Goal: Task Accomplishment & Management: Use online tool/utility

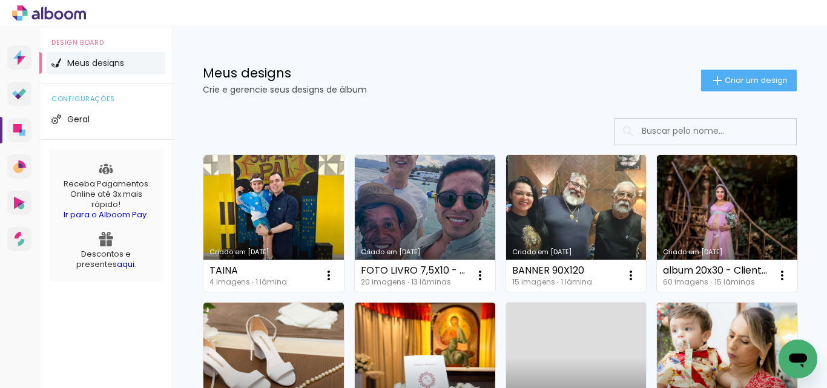
click at [807, 349] on icon "Abrir janela de mensagens" at bounding box center [798, 359] width 22 height 22
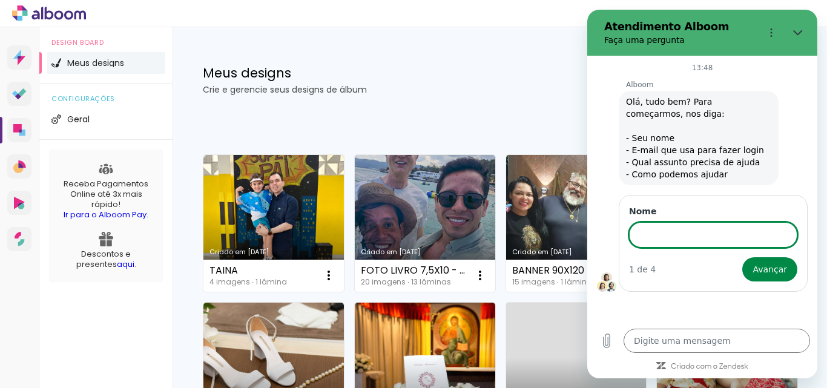
drag, startPoint x: 689, startPoint y: 231, endPoint x: 747, endPoint y: 163, distance: 88.9
click at [689, 230] on input "Nome" at bounding box center [713, 234] width 168 height 25
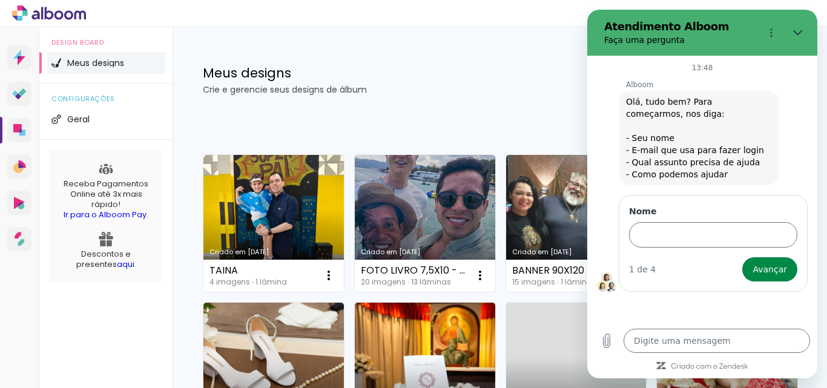
click at [496, 72] on h1 "Meus designs" at bounding box center [452, 73] width 498 height 13
click at [515, 3] on div at bounding box center [413, 13] width 827 height 27
drag, startPoint x: 400, startPoint y: 119, endPoint x: 452, endPoint y: 118, distance: 52.1
click at [423, 118] on div at bounding box center [500, 131] width 594 height 27
click at [797, 30] on icon "Fechar" at bounding box center [798, 33] width 10 height 10
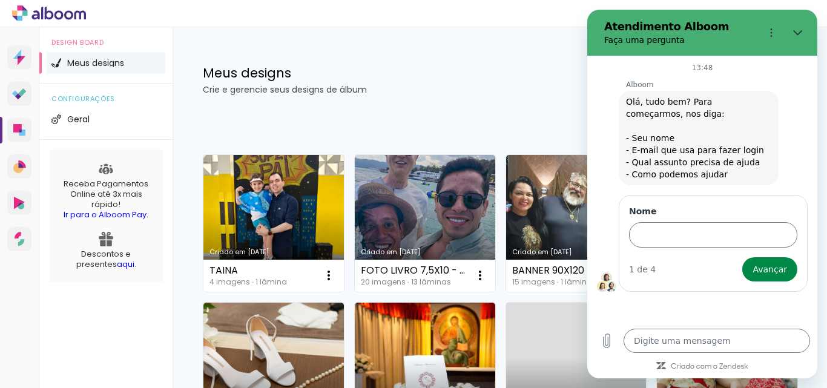
type textarea "x"
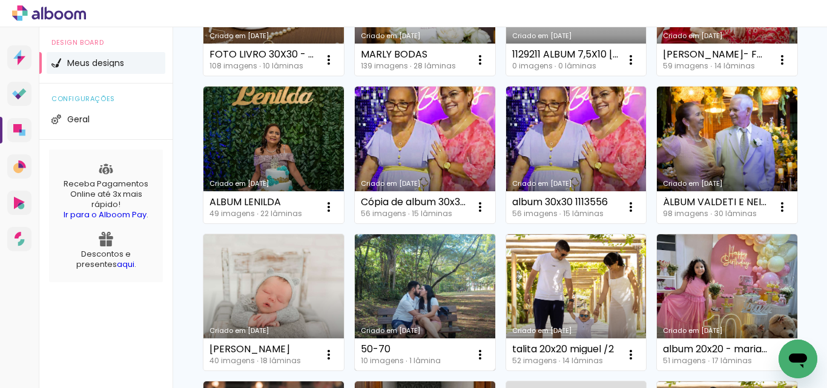
scroll to position [545, 0]
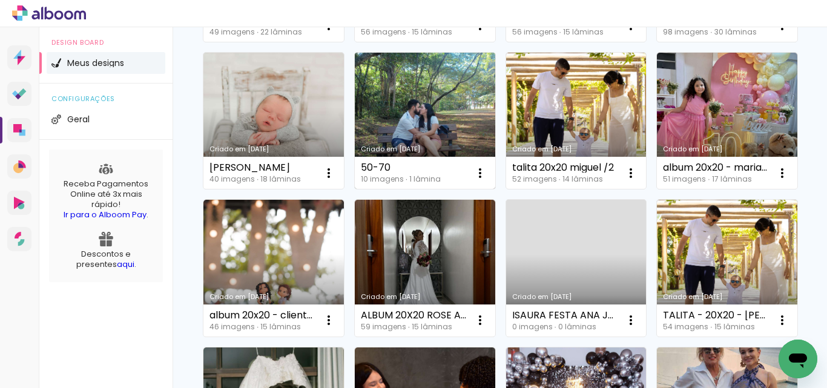
click at [457, 190] on link "Criado em [DATE]" at bounding box center [425, 121] width 140 height 137
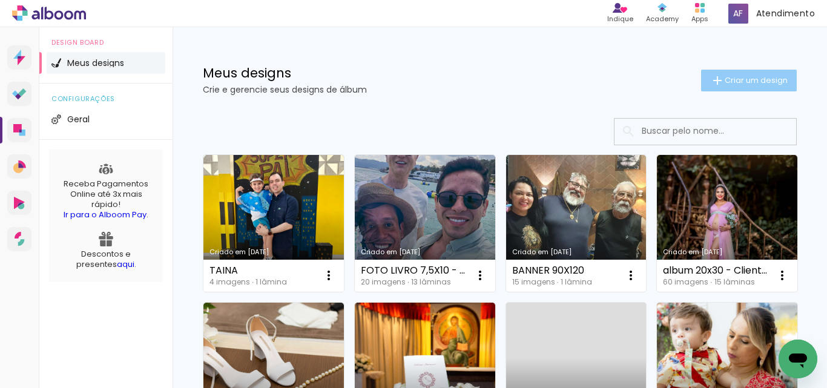
click at [731, 81] on span "Criar um design" at bounding box center [756, 80] width 63 height 8
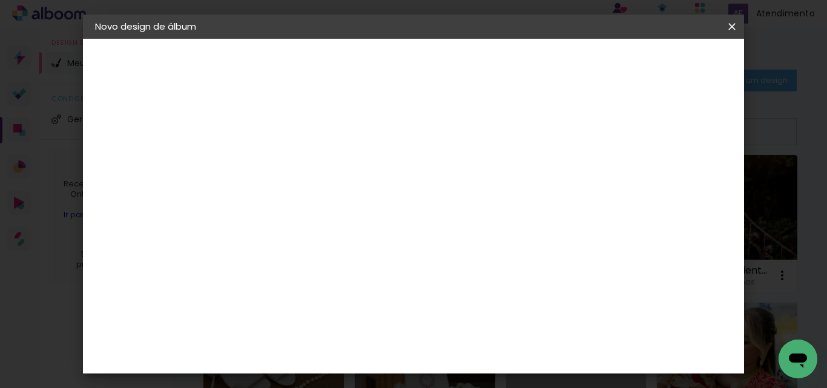
click at [293, 163] on input at bounding box center [293, 162] width 0 height 19
type input "20X25"
type paper-input "20X25"
click at [0, 0] on slot "Avançar" at bounding box center [0, 0] width 0 height 0
click at [0, 0] on slot "Tamanho Livre" at bounding box center [0, 0] width 0 height 0
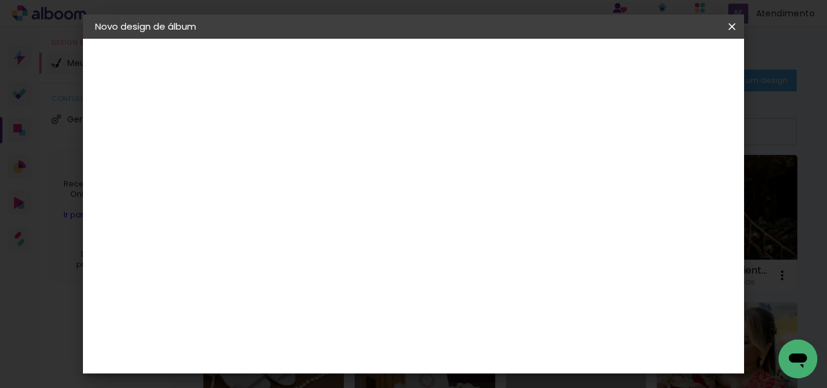
drag, startPoint x: 693, startPoint y: 65, endPoint x: 687, endPoint y: 69, distance: 6.5
click at [0, 0] on slot "Avançar" at bounding box center [0, 0] width 0 height 0
drag, startPoint x: 493, startPoint y: 326, endPoint x: 481, endPoint y: 315, distance: 16.3
click at [481, 315] on paper-input-container "60 cm" at bounding box center [487, 328] width 54 height 30
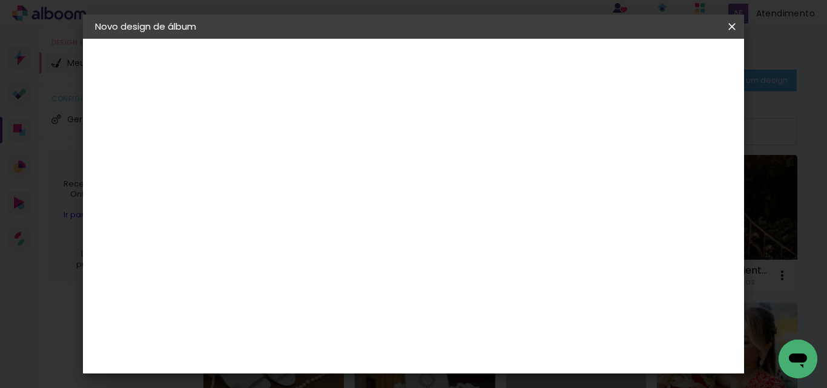
scroll to position [206, 0]
type input "40"
type paper-input "40"
drag, startPoint x: 303, startPoint y: 319, endPoint x: 292, endPoint y: 309, distance: 15.4
click at [286, 313] on paper-input-container "30 cm" at bounding box center [310, 321] width 54 height 30
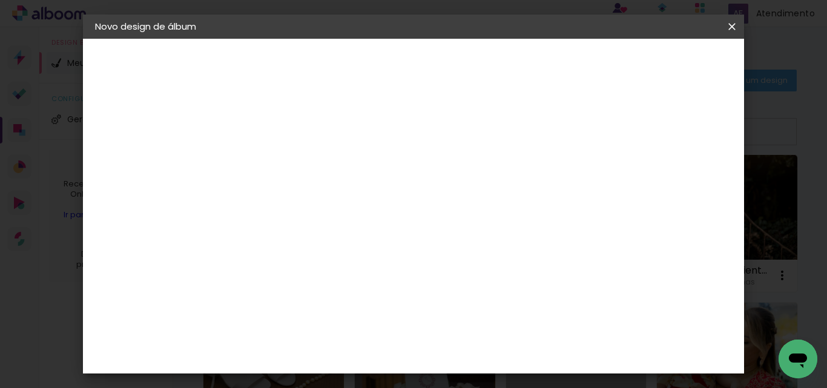
scroll to position [220, 0]
type input "25"
type paper-input "25"
click at [610, 65] on span "Iniciar design" at bounding box center [582, 64] width 55 height 8
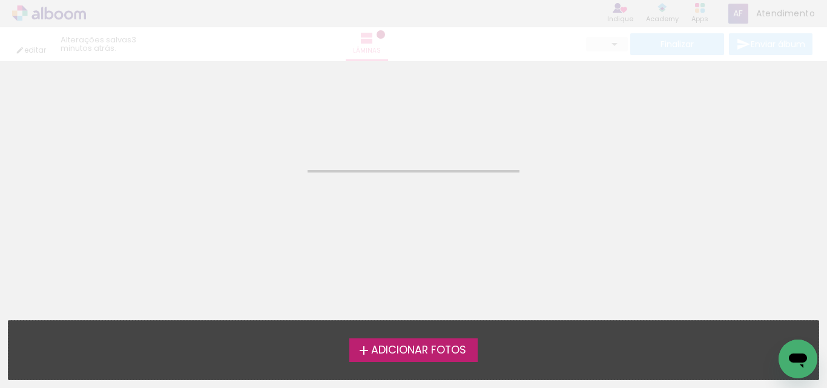
click at [403, 351] on span "Adicionar Fotos" at bounding box center [418, 350] width 95 height 11
click at [0, 0] on input "file" at bounding box center [0, 0] width 0 height 0
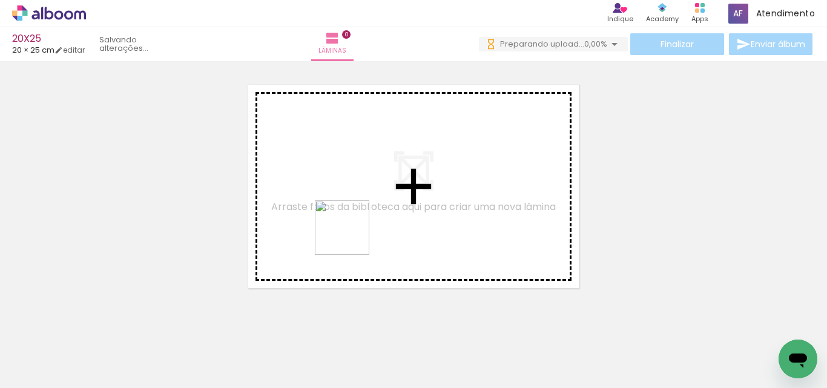
drag, startPoint x: 189, startPoint y: 360, endPoint x: 399, endPoint y: 216, distance: 255.1
click at [399, 216] on quentale-workspace at bounding box center [413, 194] width 827 height 388
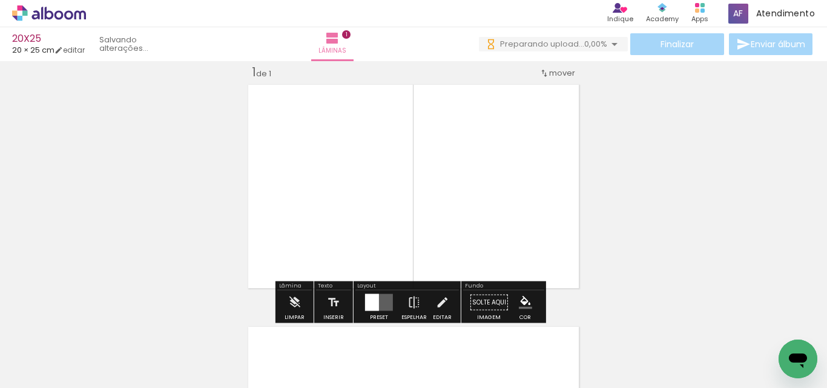
scroll to position [16, 0]
click at [375, 198] on quentale-photo at bounding box center [329, 187] width 170 height 212
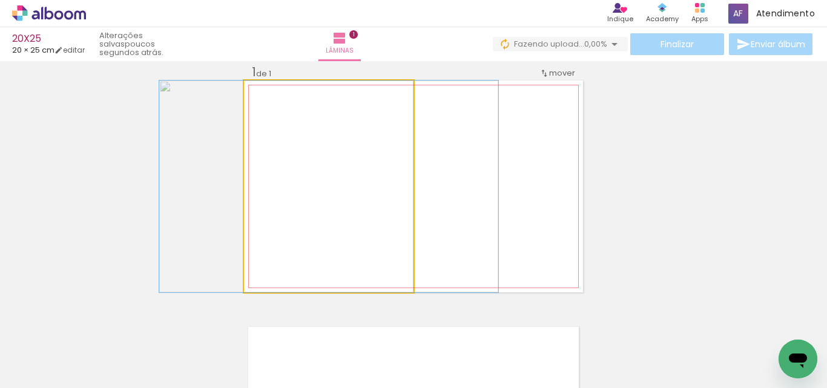
click at [375, 198] on quentale-photo at bounding box center [329, 187] width 170 height 212
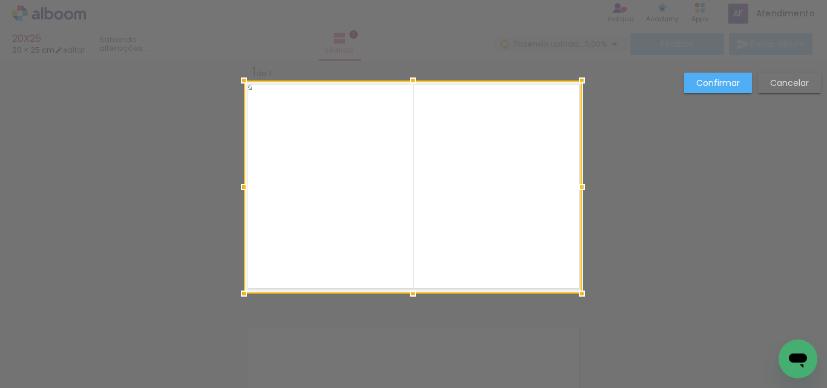
drag, startPoint x: 422, startPoint y: 291, endPoint x: 708, endPoint y: 102, distance: 343.5
click at [607, 289] on div "Inserir lâmina 1 de 1 Confirmar Cancelar" at bounding box center [413, 301] width 827 height 513
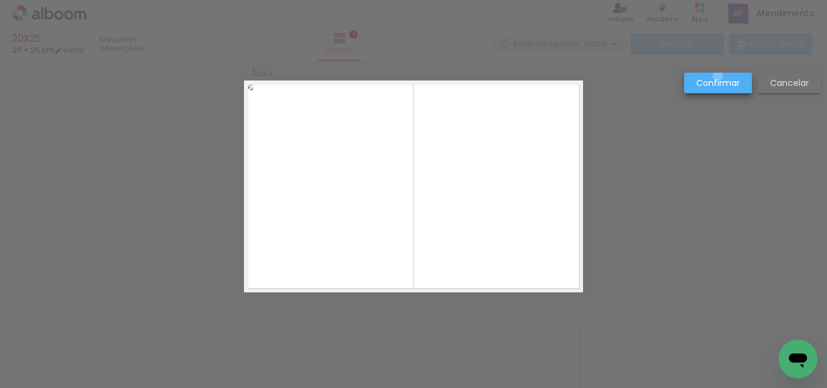
click at [718, 76] on paper-button "Confirmar" at bounding box center [718, 83] width 68 height 21
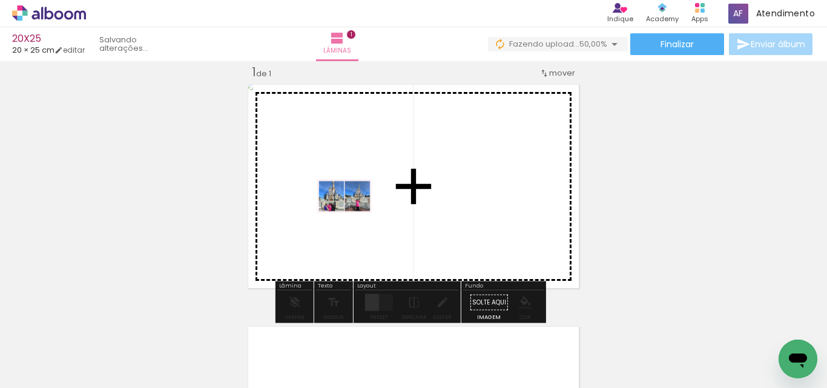
drag, startPoint x: 128, startPoint y: 352, endPoint x: 351, endPoint y: 225, distance: 256.3
click at [352, 218] on quentale-workspace at bounding box center [413, 194] width 827 height 388
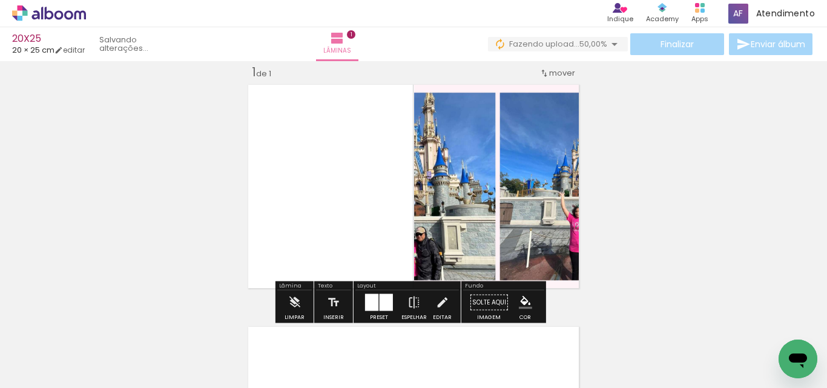
click at [361, 196] on quentale-photo at bounding box center [328, 187] width 169 height 212
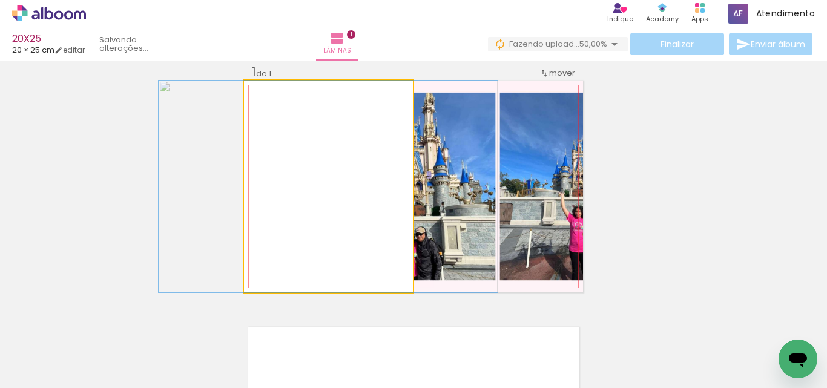
click at [369, 166] on quentale-photo at bounding box center [328, 187] width 169 height 212
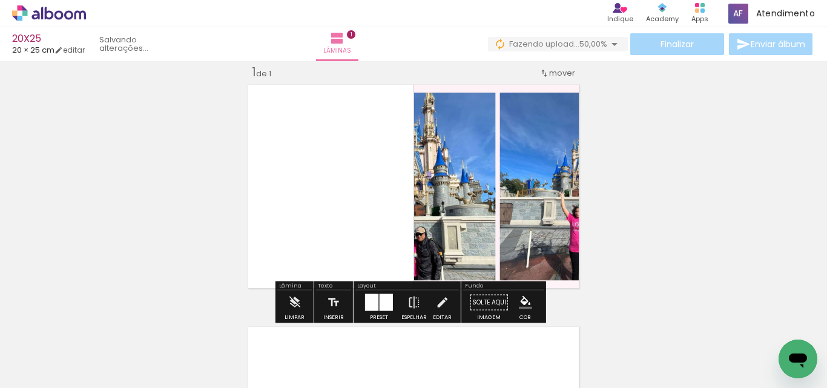
click at [477, 184] on quentale-photo at bounding box center [498, 187] width 169 height 212
click at [458, 176] on quentale-photo at bounding box center [498, 187] width 169 height 212
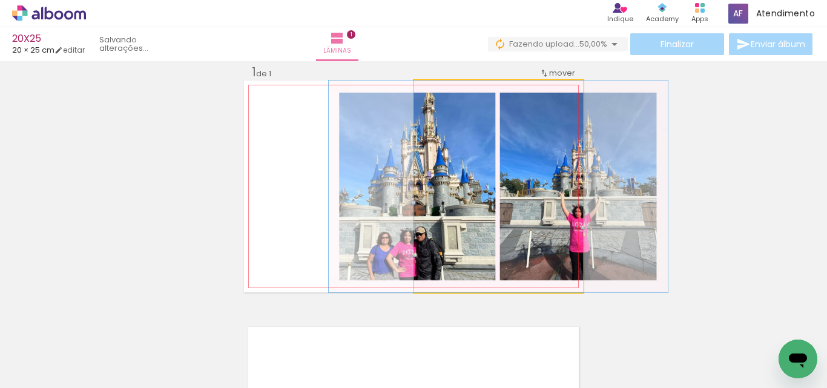
click at [458, 176] on quentale-photo at bounding box center [498, 187] width 169 height 212
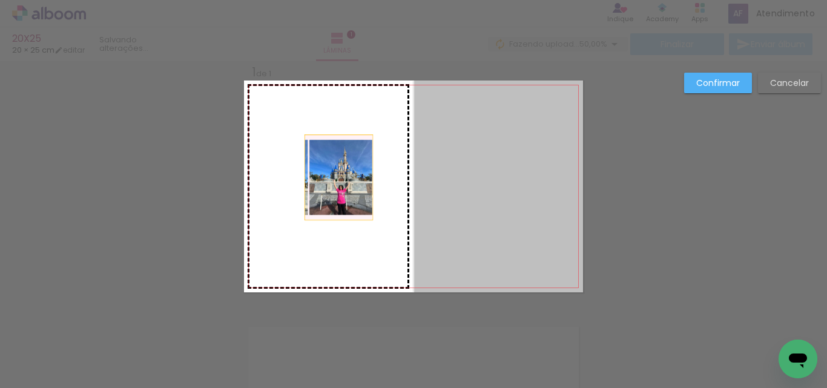
drag, startPoint x: 480, startPoint y: 178, endPoint x: 338, endPoint y: 175, distance: 141.7
click at [0, 0] on slot at bounding box center [0, 0] width 0 height 0
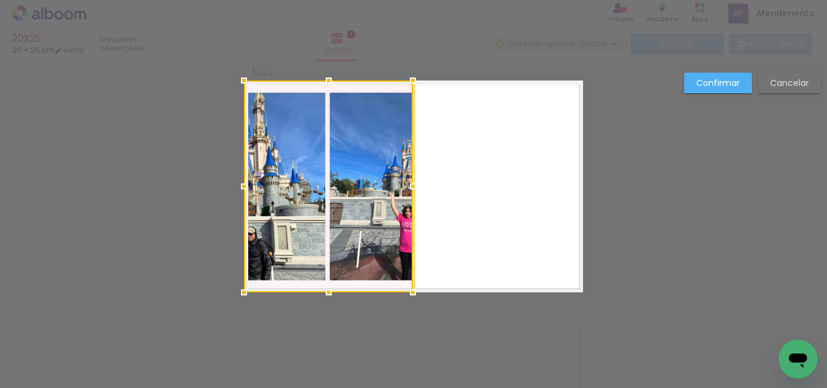
click at [0, 0] on slot "Confirmar" at bounding box center [0, 0] width 0 height 0
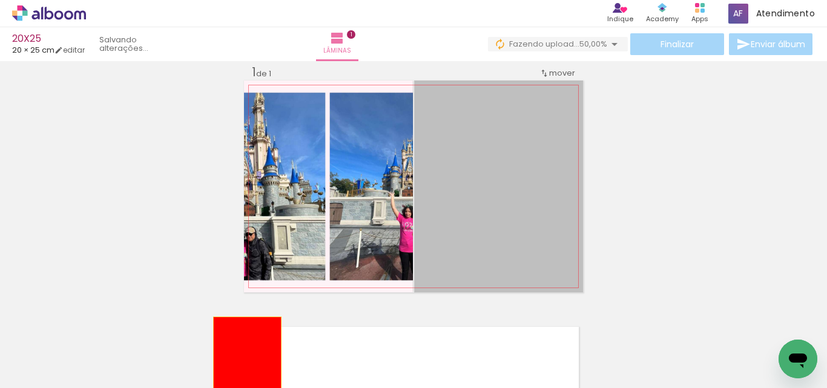
drag, startPoint x: 521, startPoint y: 195, endPoint x: 243, endPoint y: 360, distance: 323.1
click at [243, 360] on quentale-workspace at bounding box center [413, 194] width 827 height 388
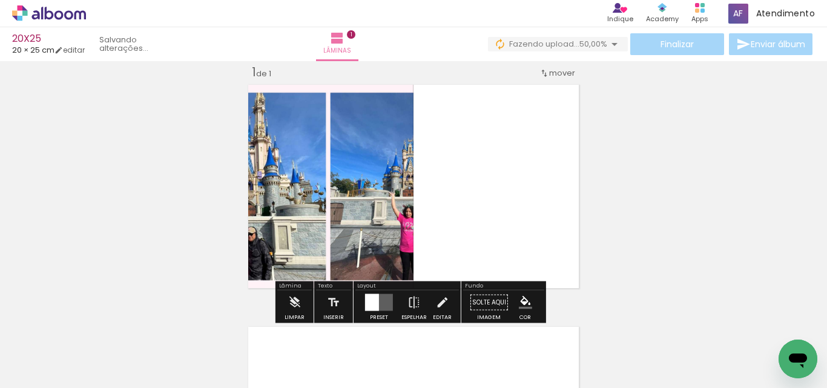
click at [372, 208] on quentale-photo at bounding box center [329, 187] width 170 height 212
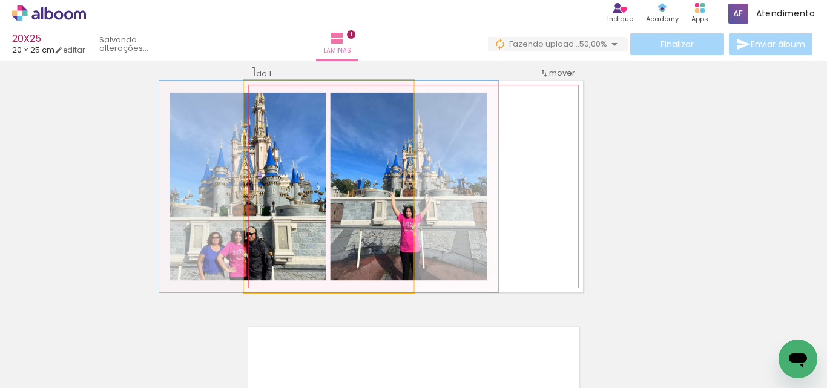
click at [372, 208] on quentale-photo at bounding box center [329, 187] width 170 height 212
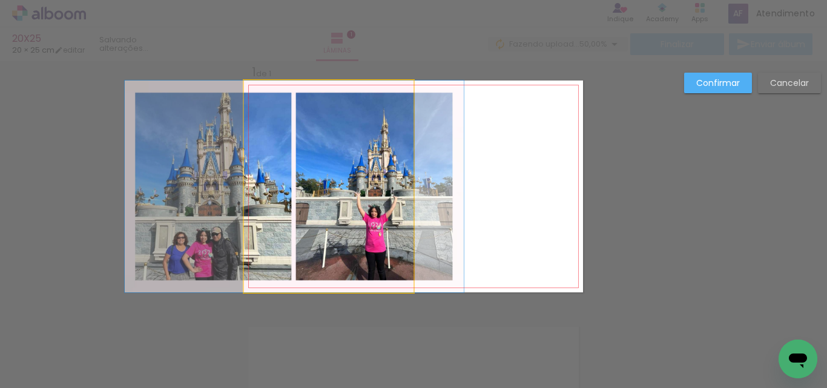
drag, startPoint x: 337, startPoint y: 197, endPoint x: 352, endPoint y: 196, distance: 15.8
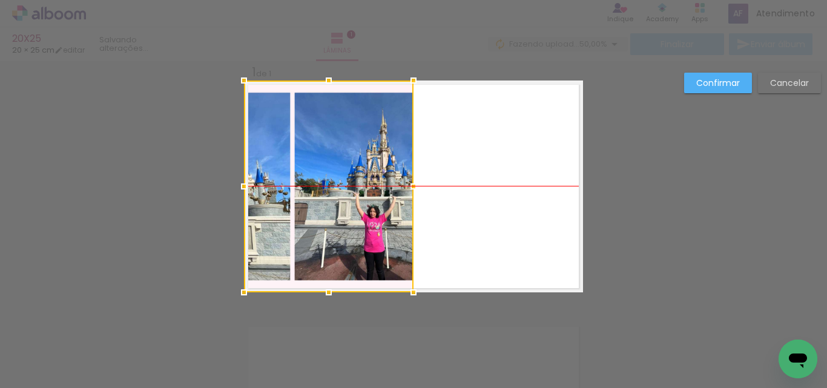
drag, startPoint x: 362, startPoint y: 196, endPoint x: 355, endPoint y: 185, distance: 12.5
click at [329, 196] on div at bounding box center [329, 187] width 170 height 212
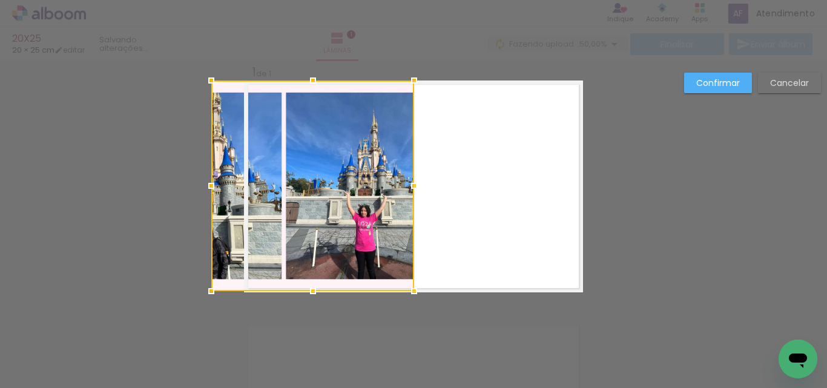
drag, startPoint x: 235, startPoint y: 296, endPoint x: 205, endPoint y: 297, distance: 30.3
click at [205, 297] on div at bounding box center [211, 291] width 24 height 24
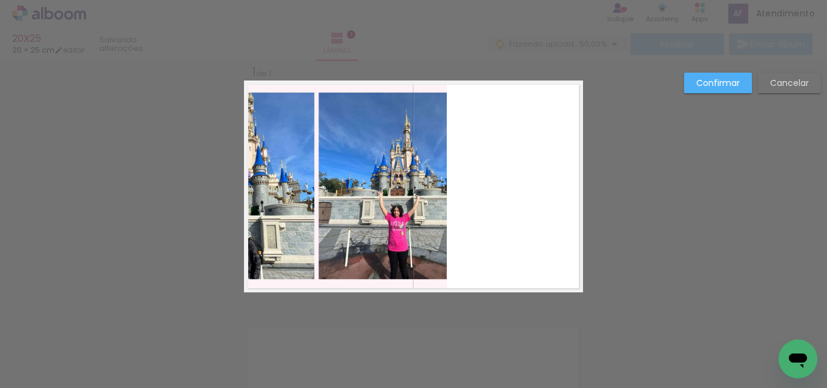
drag, startPoint x: 364, startPoint y: 202, endPoint x: 378, endPoint y: 197, distance: 14.6
click at [365, 201] on quentale-photo at bounding box center [345, 186] width 203 height 211
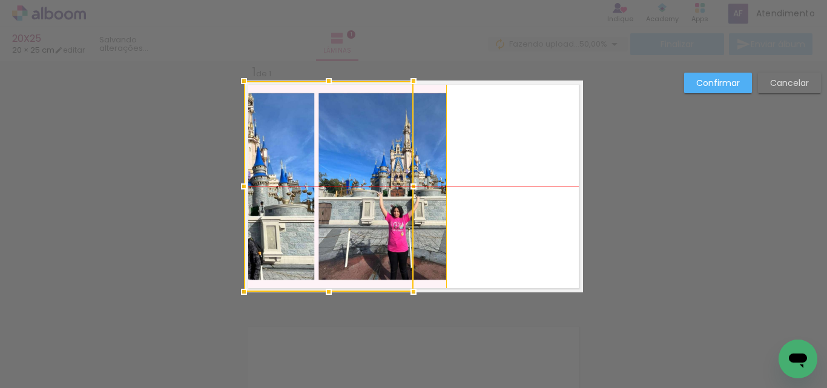
drag, startPoint x: 383, startPoint y: 191, endPoint x: 576, endPoint y: 137, distance: 200.4
click at [356, 183] on div at bounding box center [329, 186] width 170 height 211
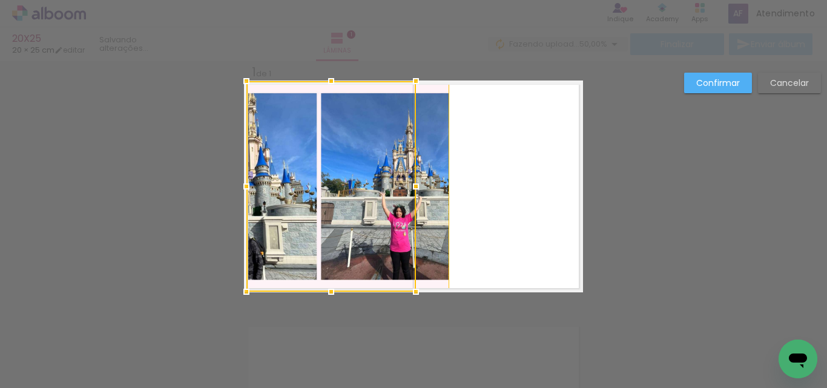
click at [0, 0] on slot "Confirmar" at bounding box center [0, 0] width 0 height 0
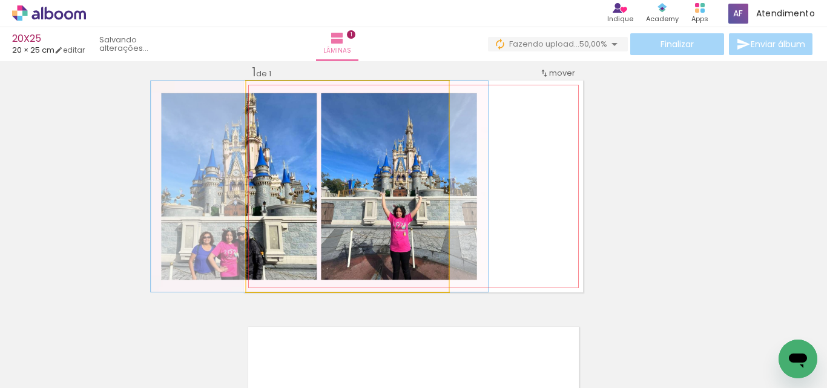
click at [329, 218] on quentale-photo at bounding box center [347, 186] width 203 height 211
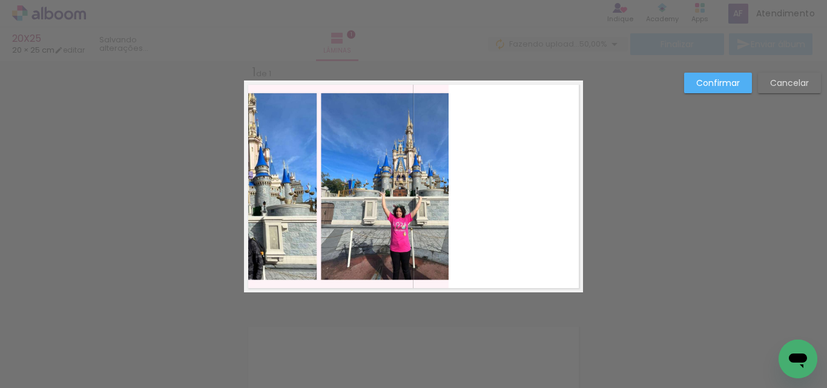
click at [380, 237] on quentale-photo at bounding box center [347, 186] width 203 height 211
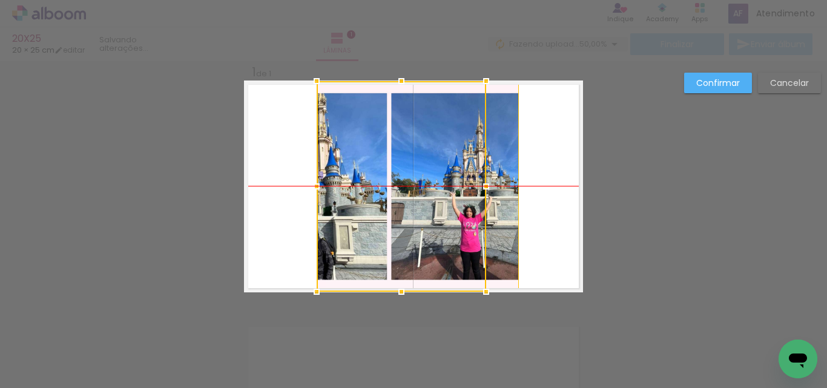
drag, startPoint x: 372, startPoint y: 219, endPoint x: 463, endPoint y: 270, distance: 104.6
click at [439, 219] on div at bounding box center [402, 186] width 170 height 211
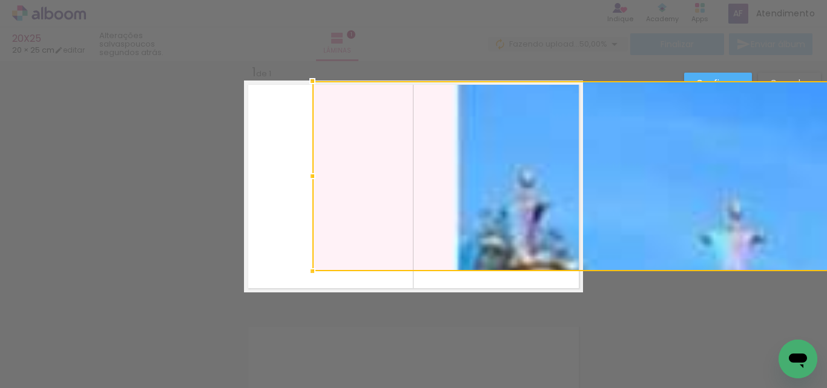
drag, startPoint x: 474, startPoint y: 291, endPoint x: 497, endPoint y: 266, distance: 33.4
click at [454, 272] on album-spread "1 de 1" at bounding box center [413, 187] width 339 height 212
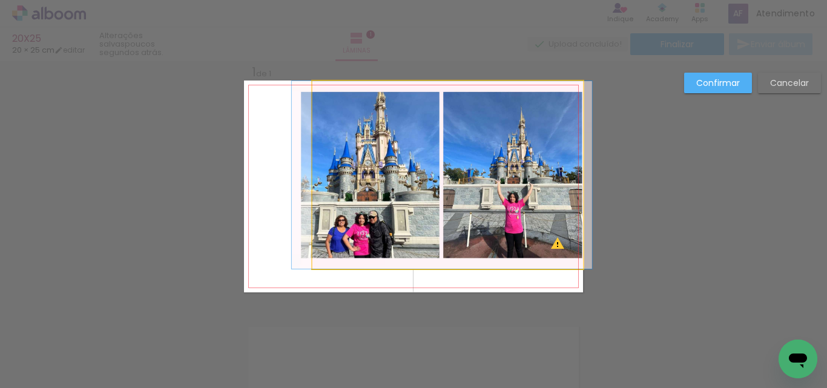
drag, startPoint x: 372, startPoint y: 220, endPoint x: 369, endPoint y: 231, distance: 11.3
click at [372, 220] on quentale-photo at bounding box center [447, 175] width 271 height 188
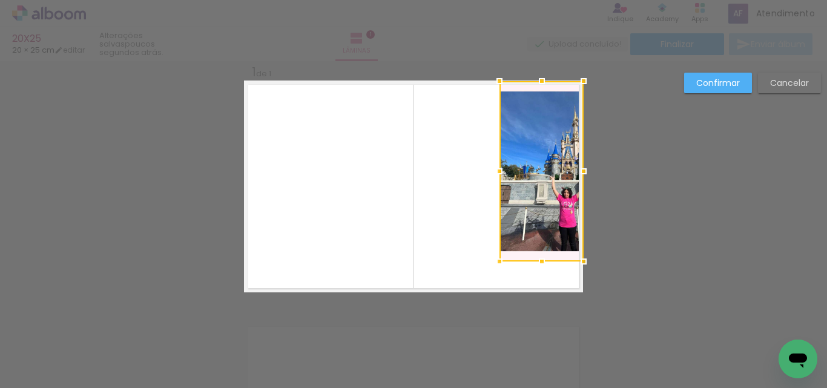
drag, startPoint x: 311, startPoint y: 263, endPoint x: 520, endPoint y: 218, distance: 213.8
click at [502, 252] on div at bounding box center [499, 261] width 24 height 24
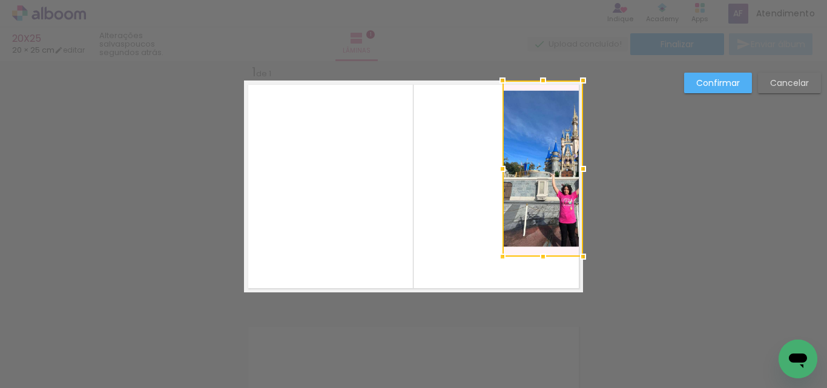
drag, startPoint x: 518, startPoint y: 214, endPoint x: 539, endPoint y: 181, distance: 39.2
click at [528, 205] on div at bounding box center [543, 169] width 81 height 176
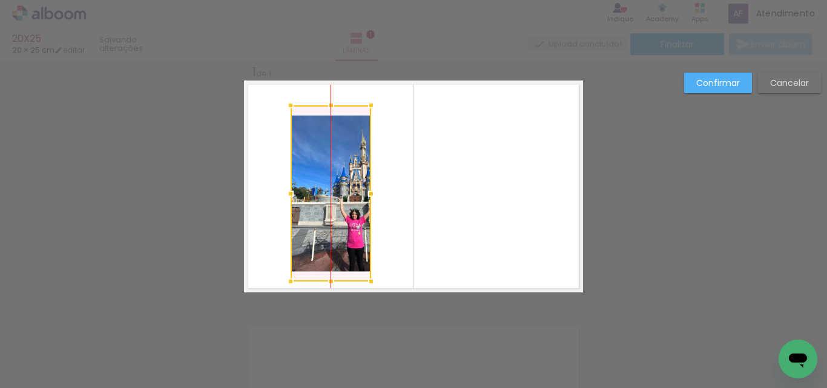
drag, startPoint x: 540, startPoint y: 173, endPoint x: 609, endPoint y: 133, distance: 79.2
click at [371, 187] on div at bounding box center [331, 193] width 81 height 176
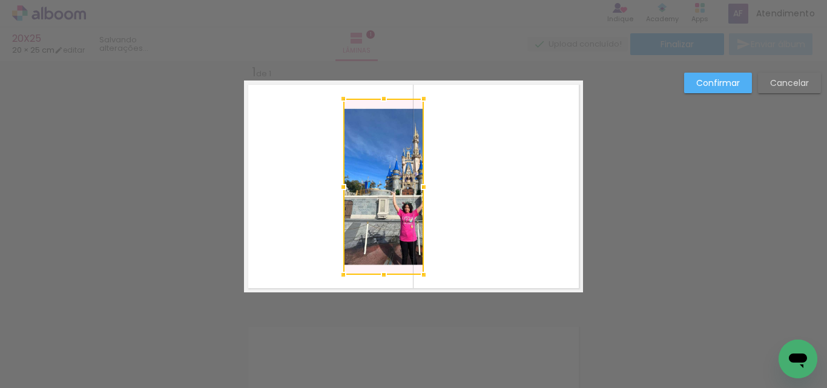
drag, startPoint x: 733, startPoint y: 84, endPoint x: 671, endPoint y: 102, distance: 64.6
click at [0, 0] on slot "Confirmar" at bounding box center [0, 0] width 0 height 0
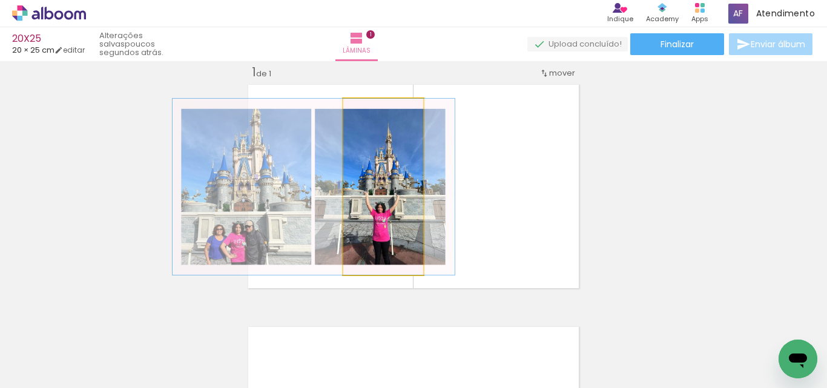
drag, startPoint x: 404, startPoint y: 196, endPoint x: 377, endPoint y: 193, distance: 27.4
click at [378, 191] on quentale-photo at bounding box center [383, 187] width 81 height 176
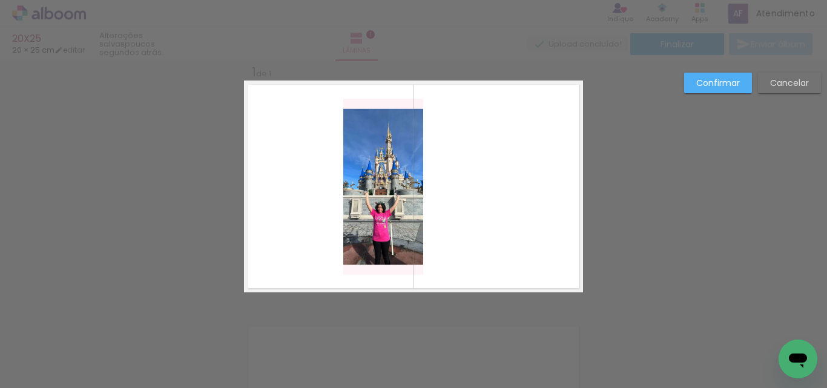
click at [346, 120] on quentale-photo at bounding box center [383, 187] width 81 height 176
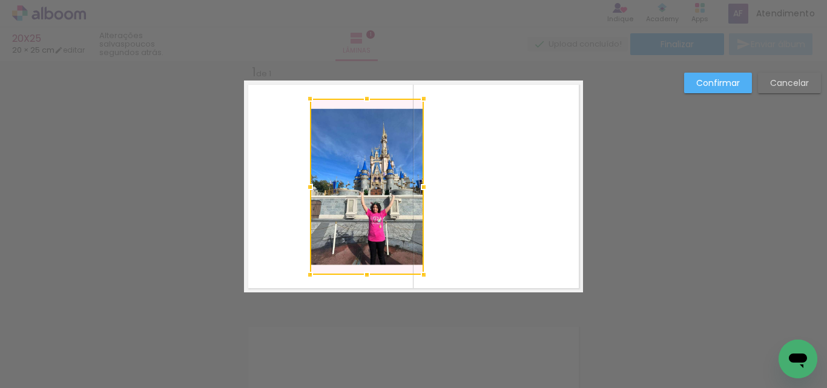
drag, startPoint x: 338, startPoint y: 97, endPoint x: 382, endPoint y: 180, distance: 93.5
click at [311, 103] on div at bounding box center [310, 99] width 24 height 24
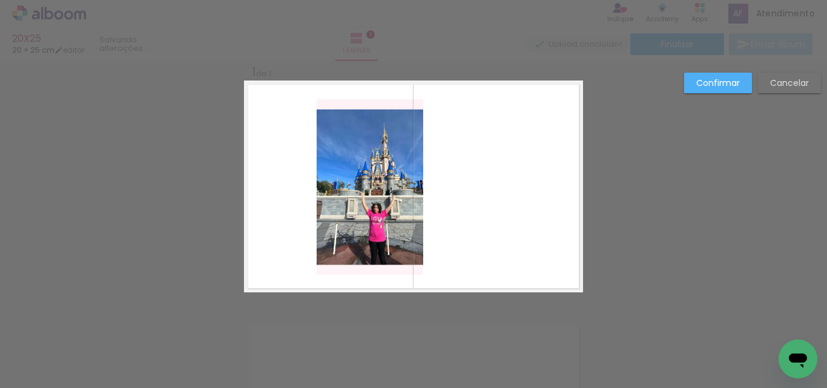
drag, startPoint x: 381, startPoint y: 183, endPoint x: 387, endPoint y: 208, distance: 26.0
click at [383, 184] on quentale-photo at bounding box center [370, 187] width 107 height 176
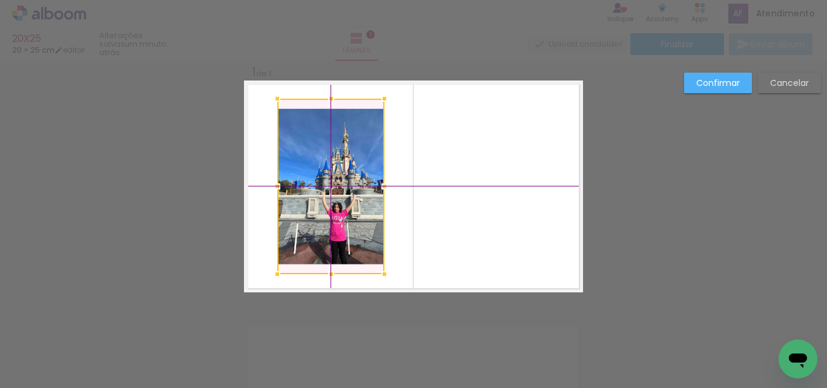
drag, startPoint x: 375, startPoint y: 185, endPoint x: 365, endPoint y: 191, distance: 12.5
click at [343, 181] on div at bounding box center [330, 187] width 107 height 176
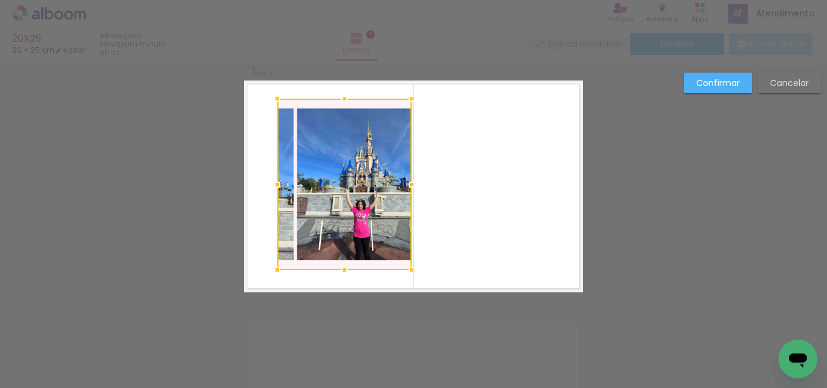
drag, startPoint x: 380, startPoint y: 274, endPoint x: 345, endPoint y: 222, distance: 62.7
click at [400, 268] on div at bounding box center [412, 270] width 24 height 24
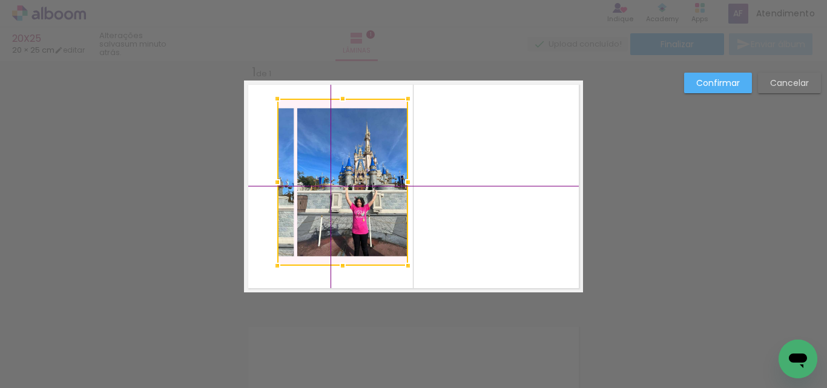
drag, startPoint x: 341, startPoint y: 172, endPoint x: 317, endPoint y: 192, distance: 31.4
click at [326, 172] on div at bounding box center [342, 182] width 131 height 167
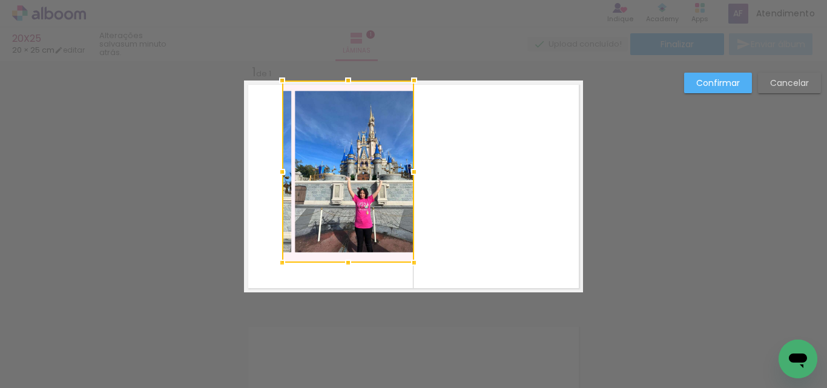
drag, startPoint x: 237, startPoint y: 291, endPoint x: 283, endPoint y: 220, distance: 84.8
click at [280, 257] on div at bounding box center [282, 263] width 24 height 24
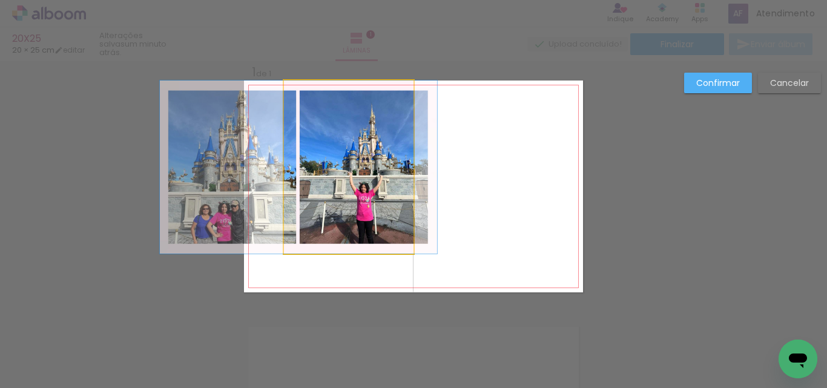
drag, startPoint x: 326, startPoint y: 125, endPoint x: 333, endPoint y: 102, distance: 24.5
click at [328, 124] on quentale-photo at bounding box center [349, 167] width 130 height 173
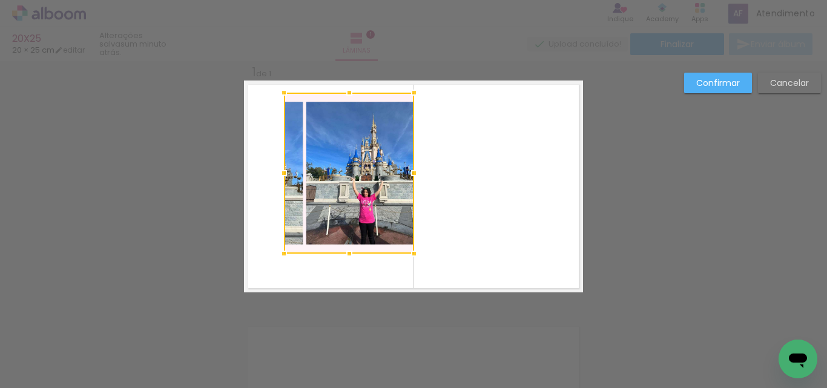
drag, startPoint x: 342, startPoint y: 78, endPoint x: 342, endPoint y: 90, distance: 12.1
click at [342, 90] on div at bounding box center [349, 93] width 24 height 24
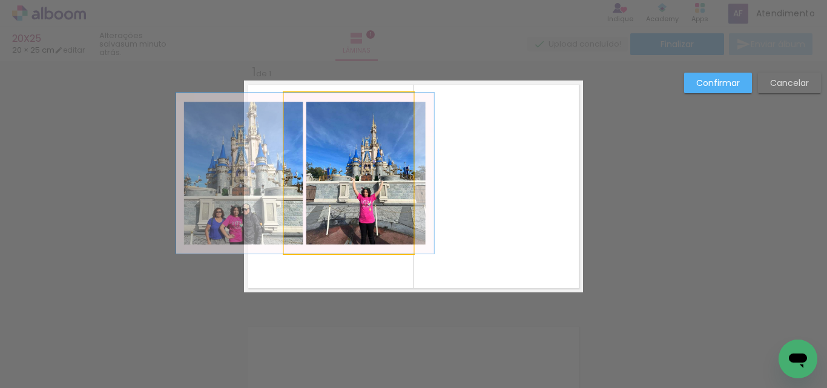
drag, startPoint x: 368, startPoint y: 184, endPoint x: 383, endPoint y: 186, distance: 15.2
click at [368, 183] on quentale-photo at bounding box center [349, 173] width 130 height 161
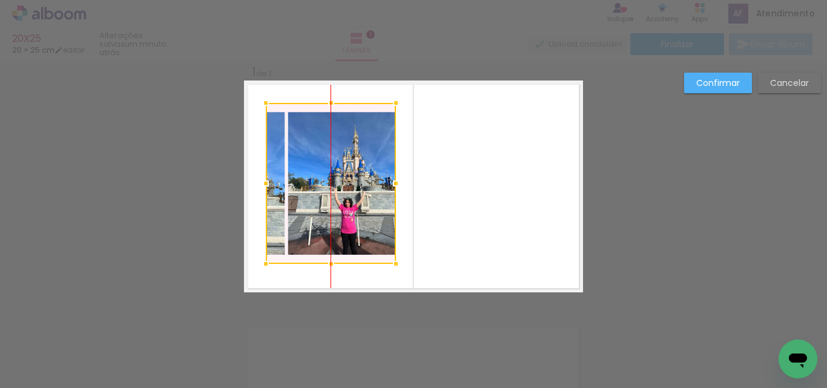
drag, startPoint x: 371, startPoint y: 187, endPoint x: 539, endPoint y: 156, distance: 171.0
click at [351, 197] on div at bounding box center [331, 183] width 130 height 161
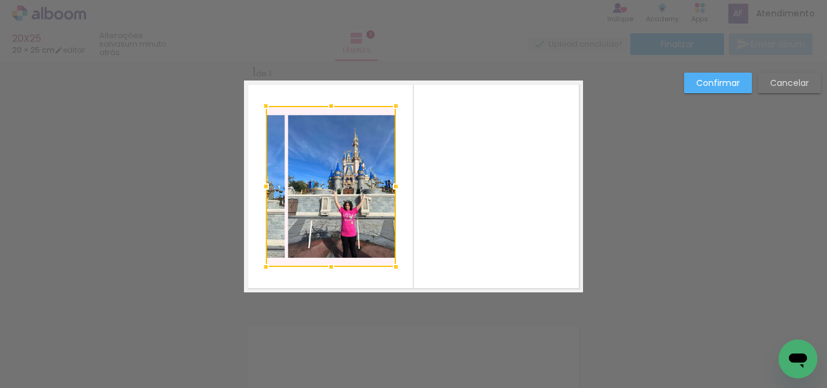
drag, startPoint x: 722, startPoint y: 76, endPoint x: 655, endPoint y: 130, distance: 86.1
click at [717, 81] on paper-button "Confirmar" at bounding box center [718, 83] width 68 height 21
